Goal: Transaction & Acquisition: Purchase product/service

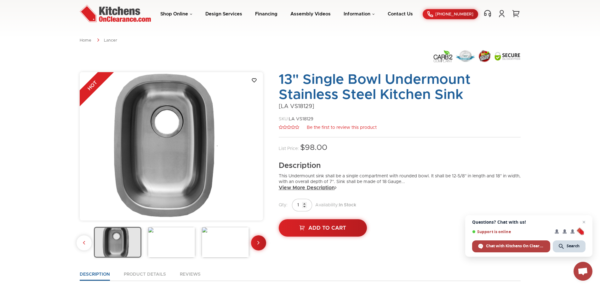
click at [323, 188] on link "View More Description" at bounding box center [308, 188] width 58 height 6
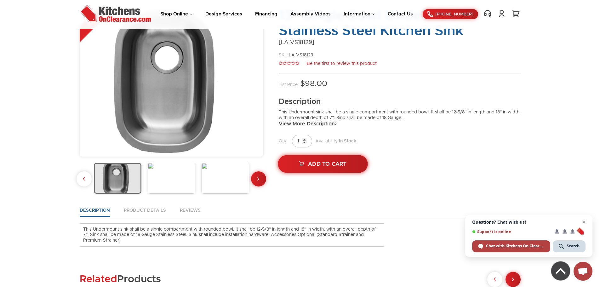
scroll to position [74, 0]
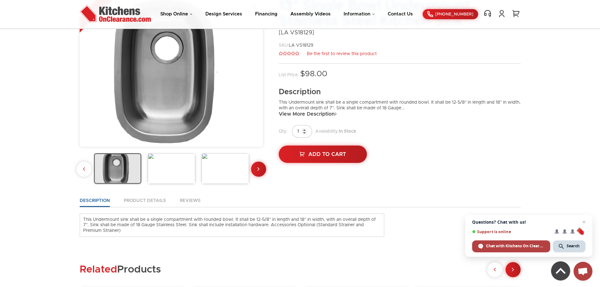
click at [181, 179] on img at bounding box center [172, 168] width 48 height 31
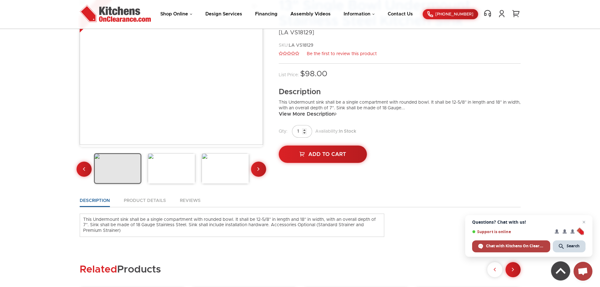
click at [181, 179] on img at bounding box center [172, 168] width 48 height 31
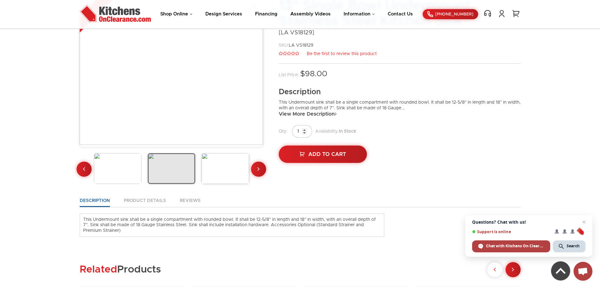
click at [181, 179] on img at bounding box center [172, 168] width 48 height 31
click at [208, 177] on img at bounding box center [226, 168] width 48 height 31
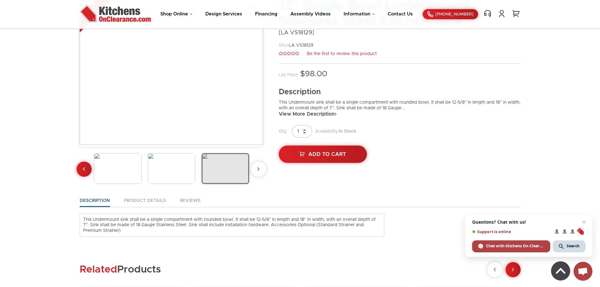
click at [208, 177] on img at bounding box center [226, 168] width 48 height 31
click at [261, 167] on div at bounding box center [171, 169] width 183 height 33
click at [256, 170] on div at bounding box center [171, 169] width 183 height 33
click at [261, 169] on div at bounding box center [171, 169] width 183 height 33
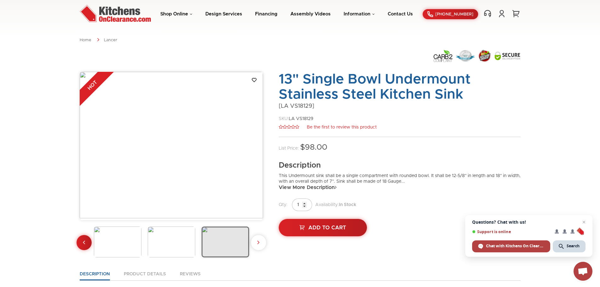
scroll to position [0, 0]
